Goal: Check status: Check status

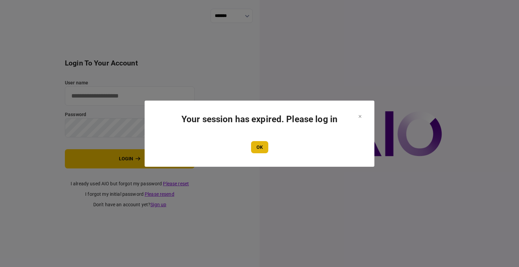
type input "****"
drag, startPoint x: 262, startPoint y: 143, endPoint x: 267, endPoint y: 146, distance: 5.9
click at [263, 143] on button "OK" at bounding box center [259, 147] width 17 height 12
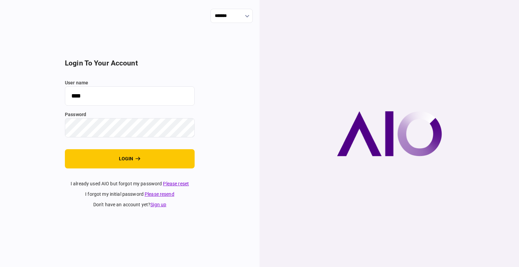
click at [119, 164] on button "login" at bounding box center [130, 158] width 130 height 19
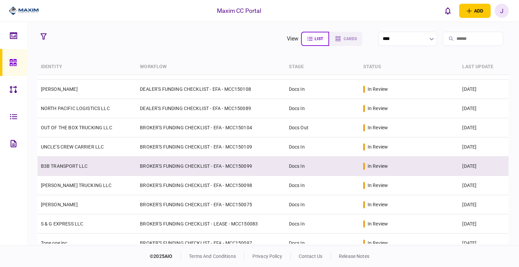
scroll to position [68, 0]
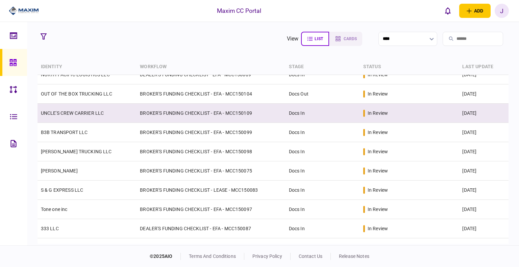
click at [67, 111] on link "UNCLE'S CREW CARRIER LLC" at bounding box center [72, 112] width 63 height 5
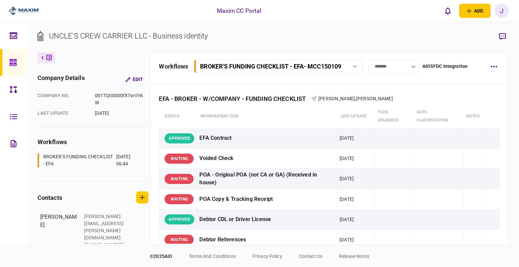
click at [7, 64] on link at bounding box center [13, 62] width 27 height 27
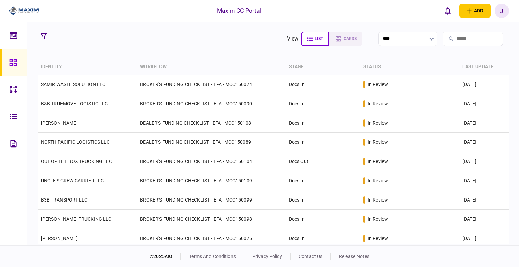
click at [8, 61] on link at bounding box center [13, 62] width 27 height 27
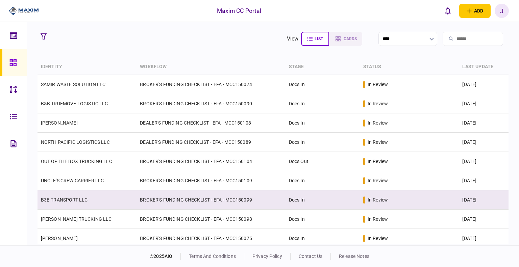
click at [57, 205] on td "B3B TRANSPORT LLC" at bounding box center [87, 200] width 99 height 19
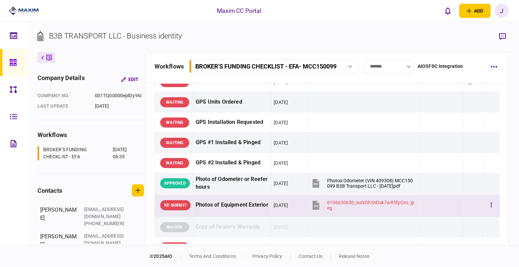
scroll to position [541, 0]
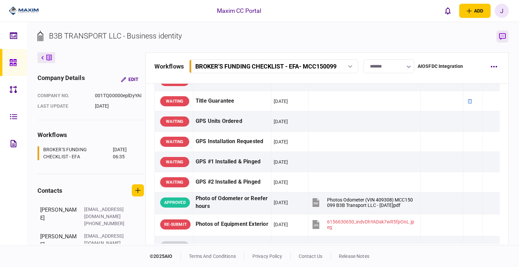
click at [501, 39] on icon "button" at bounding box center [502, 36] width 7 height 7
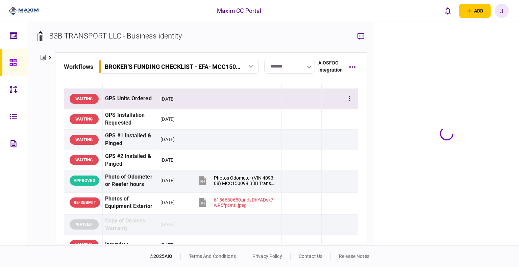
click at [129, 106] on div "GPS Units Ordered" at bounding box center [130, 98] width 50 height 15
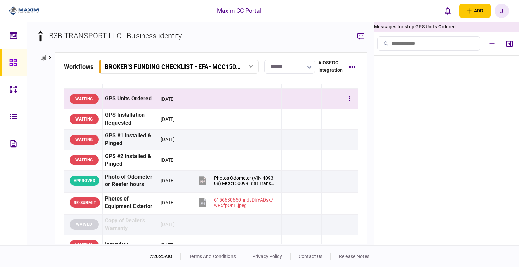
click at [129, 106] on div "GPS Units Ordered" at bounding box center [130, 98] width 50 height 15
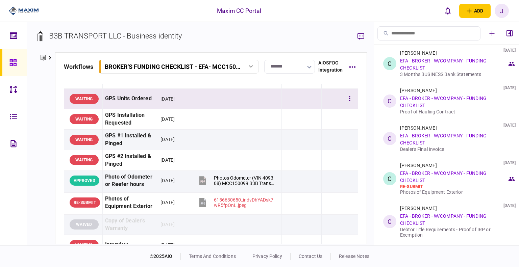
click at [130, 106] on div "GPS Units Ordered" at bounding box center [130, 98] width 50 height 15
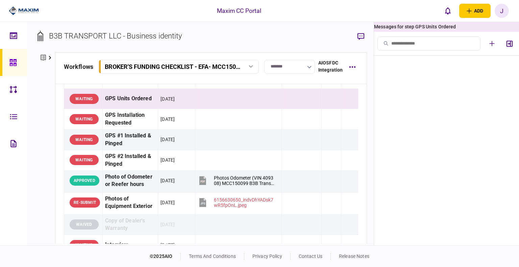
click at [472, 119] on ul at bounding box center [446, 151] width 145 height 190
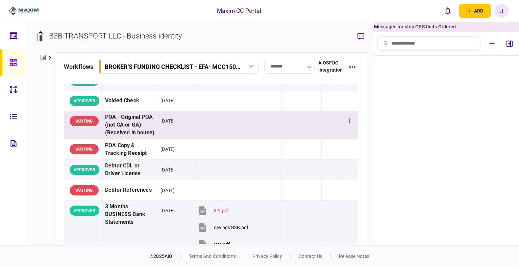
scroll to position [0, 0]
